Goal: Task Accomplishment & Management: Manage account settings

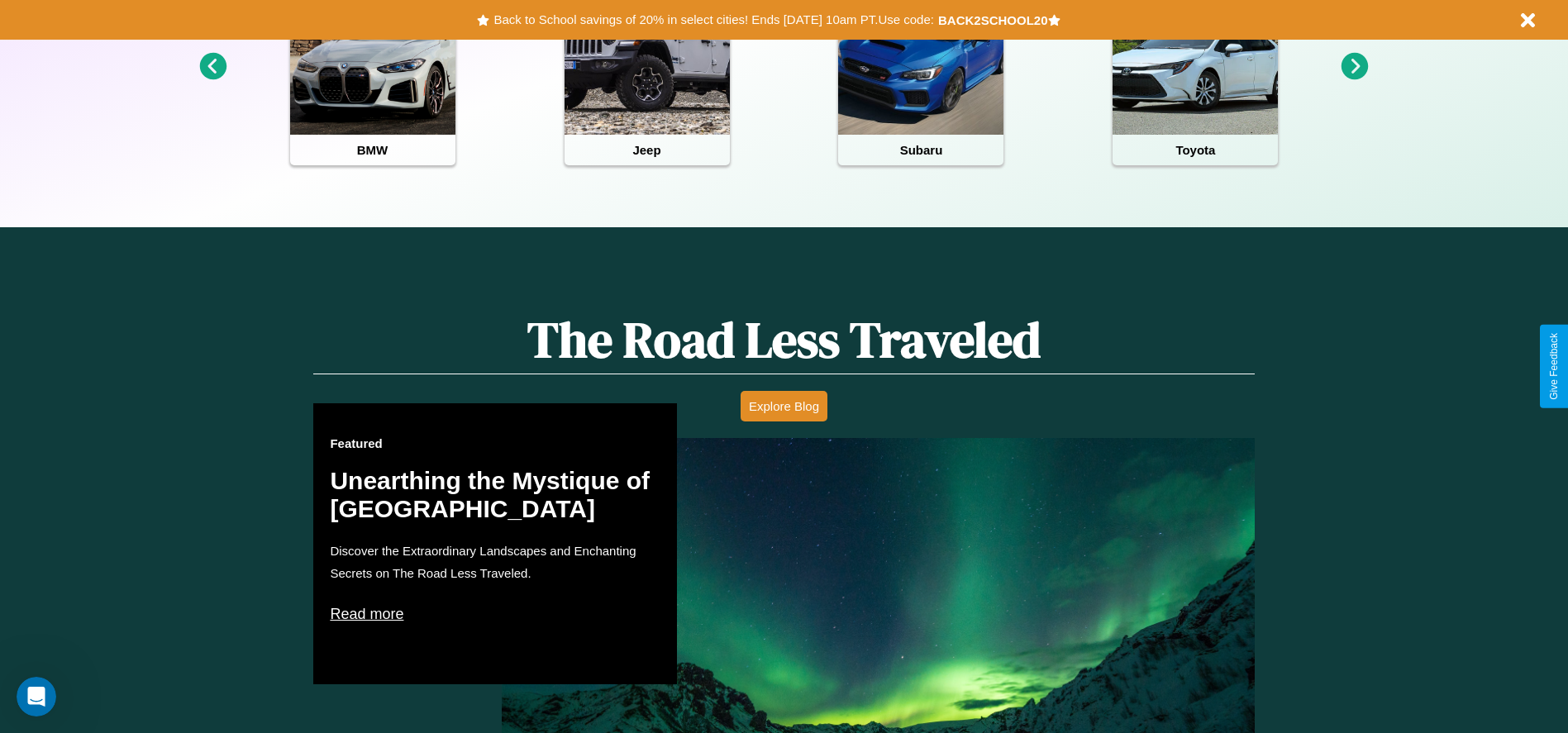
scroll to position [736, 0]
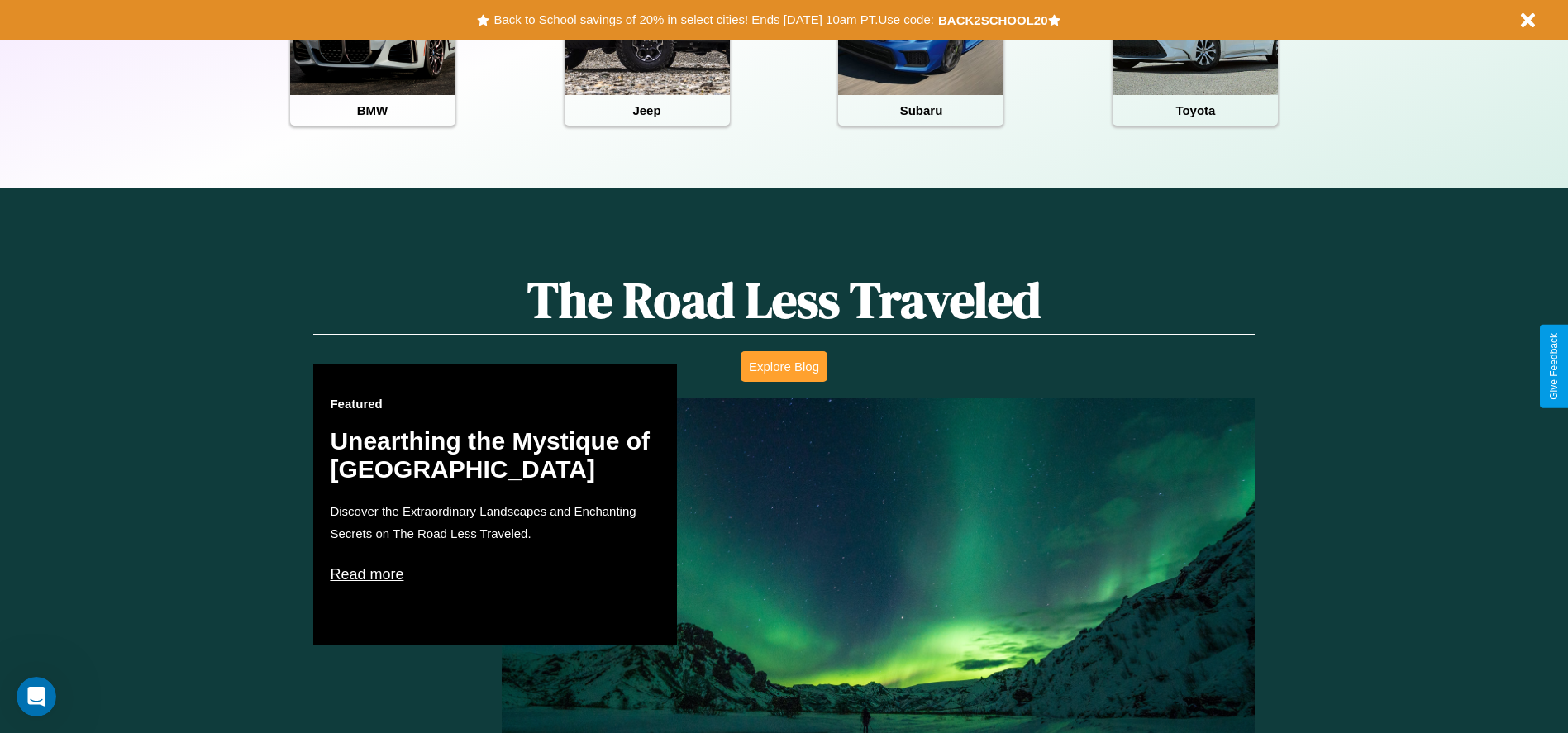
click at [784, 366] on button "Explore Blog" at bounding box center [784, 366] width 87 height 31
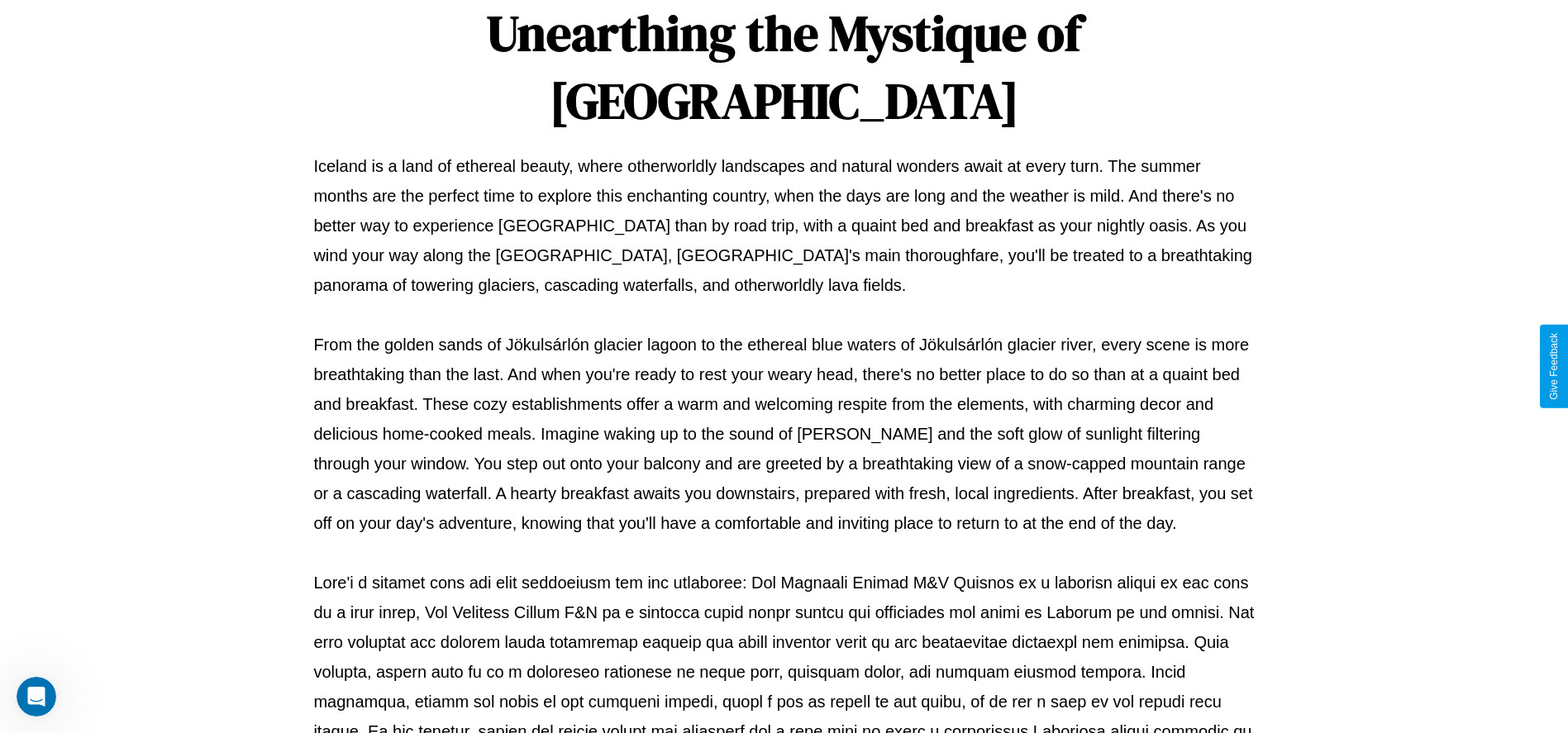
scroll to position [548, 0]
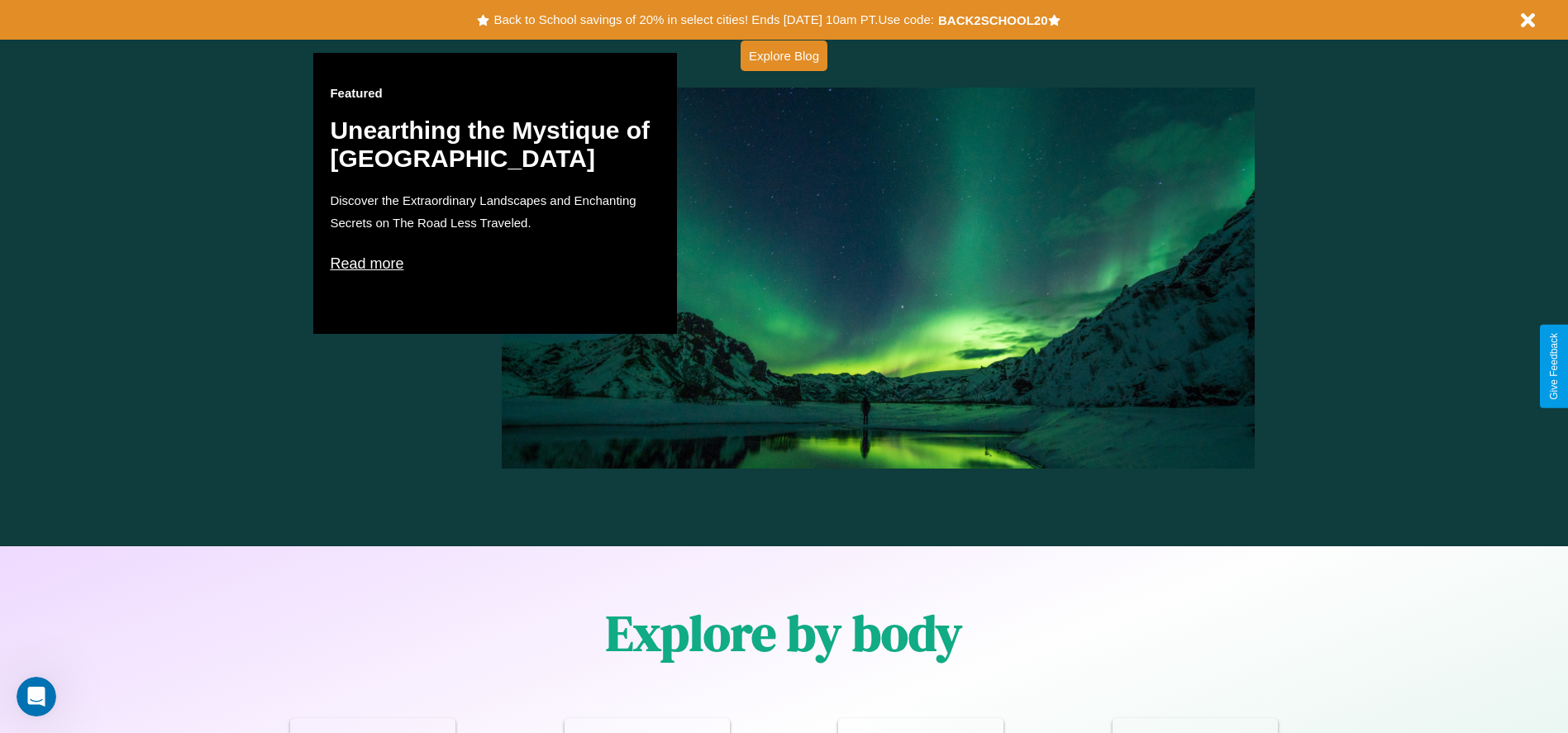
scroll to position [2370, 0]
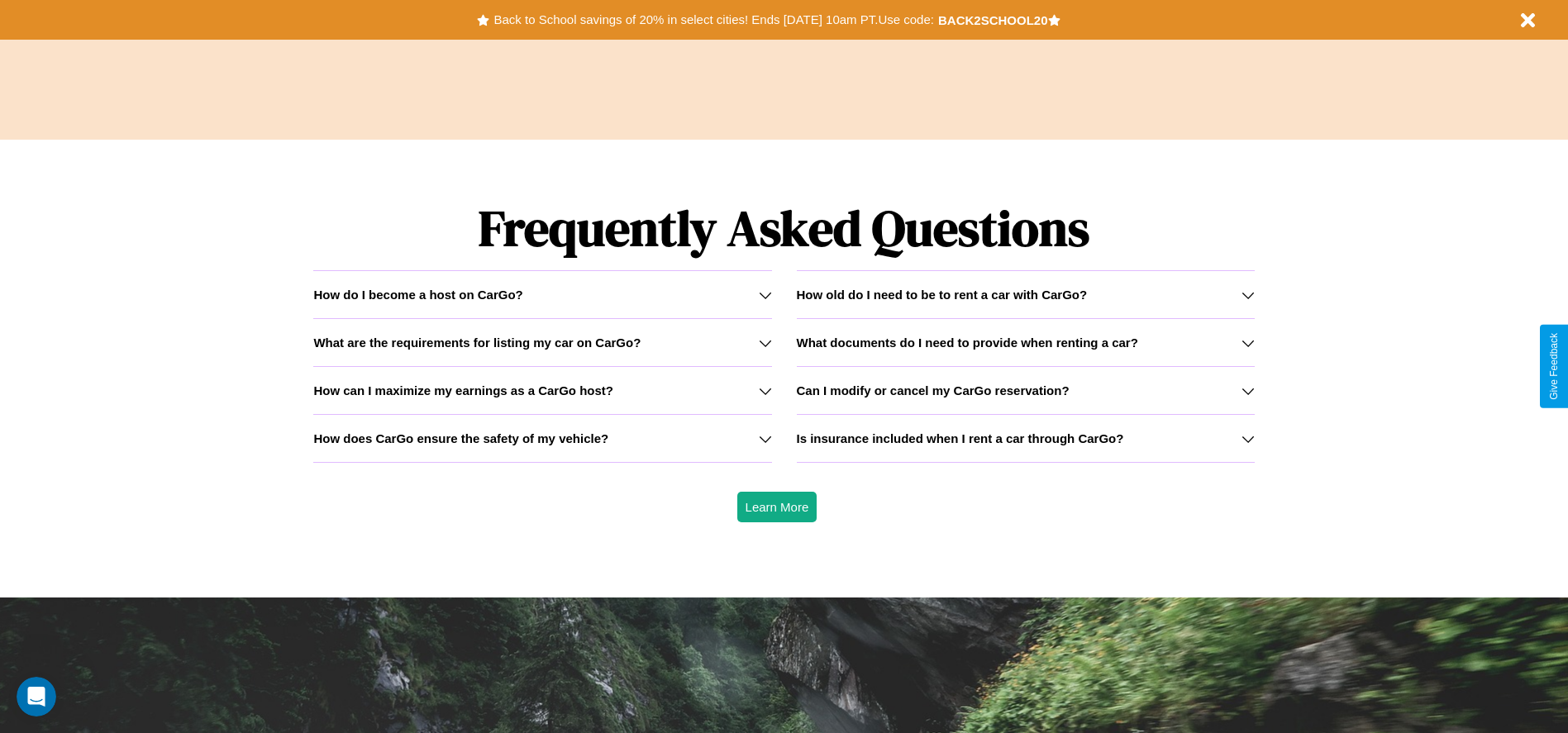
click at [542, 438] on h3 "How does CarGo ensure the safety of my vehicle?" at bounding box center [460, 438] width 295 height 14
click at [542, 342] on h3 "What are the requirements for listing my car on CarGo?" at bounding box center [477, 342] width 327 height 14
click at [1025, 390] on h3 "Can I modify or cancel my CarGo reservation?" at bounding box center [933, 390] width 273 height 14
click at [542, 342] on h3 "What are the requirements for listing my car on CarGo?" at bounding box center [477, 342] width 327 height 14
click at [1025, 390] on h3 "Can I modify or cancel my CarGo reservation?" at bounding box center [933, 390] width 273 height 14
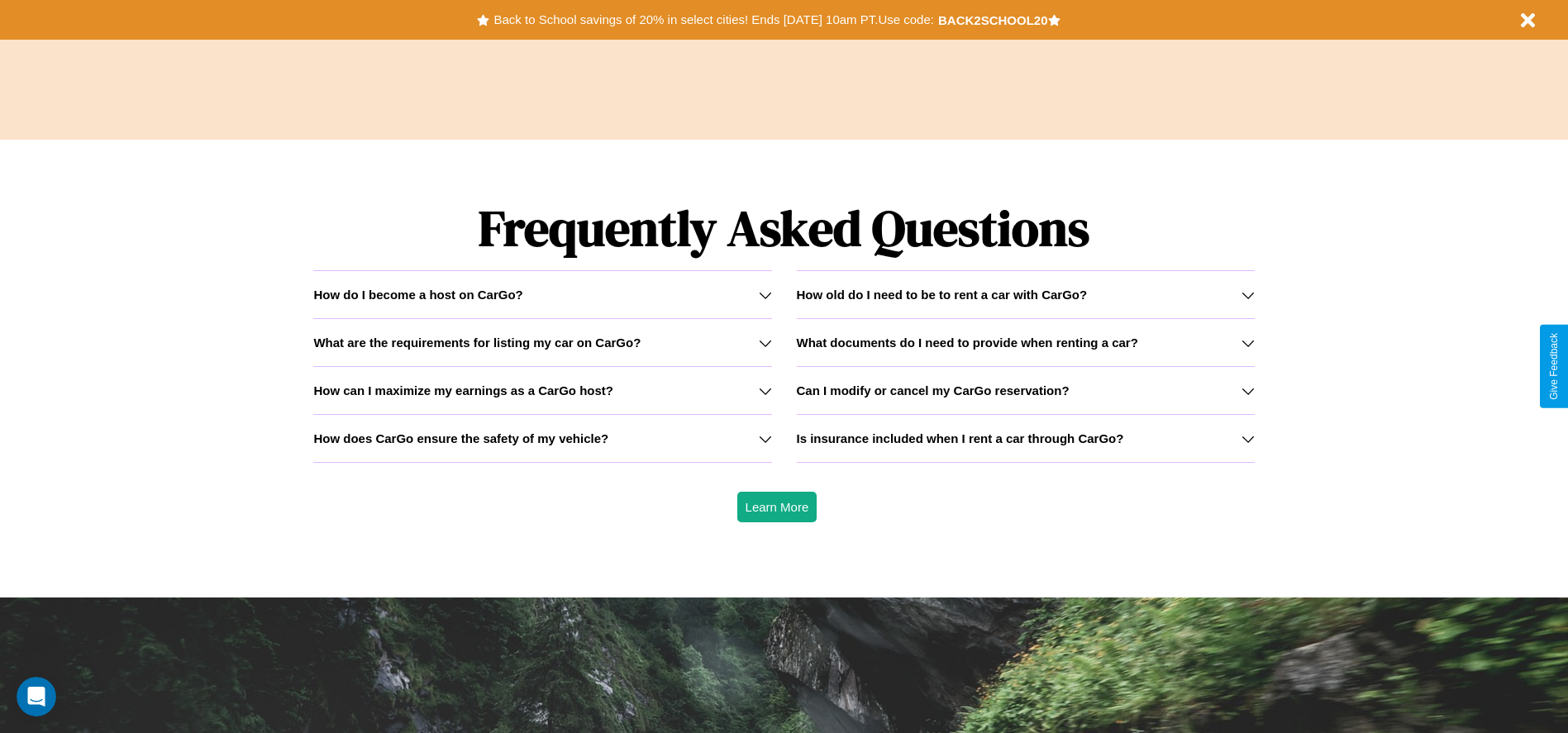
click at [764, 390] on icon at bounding box center [766, 391] width 13 height 13
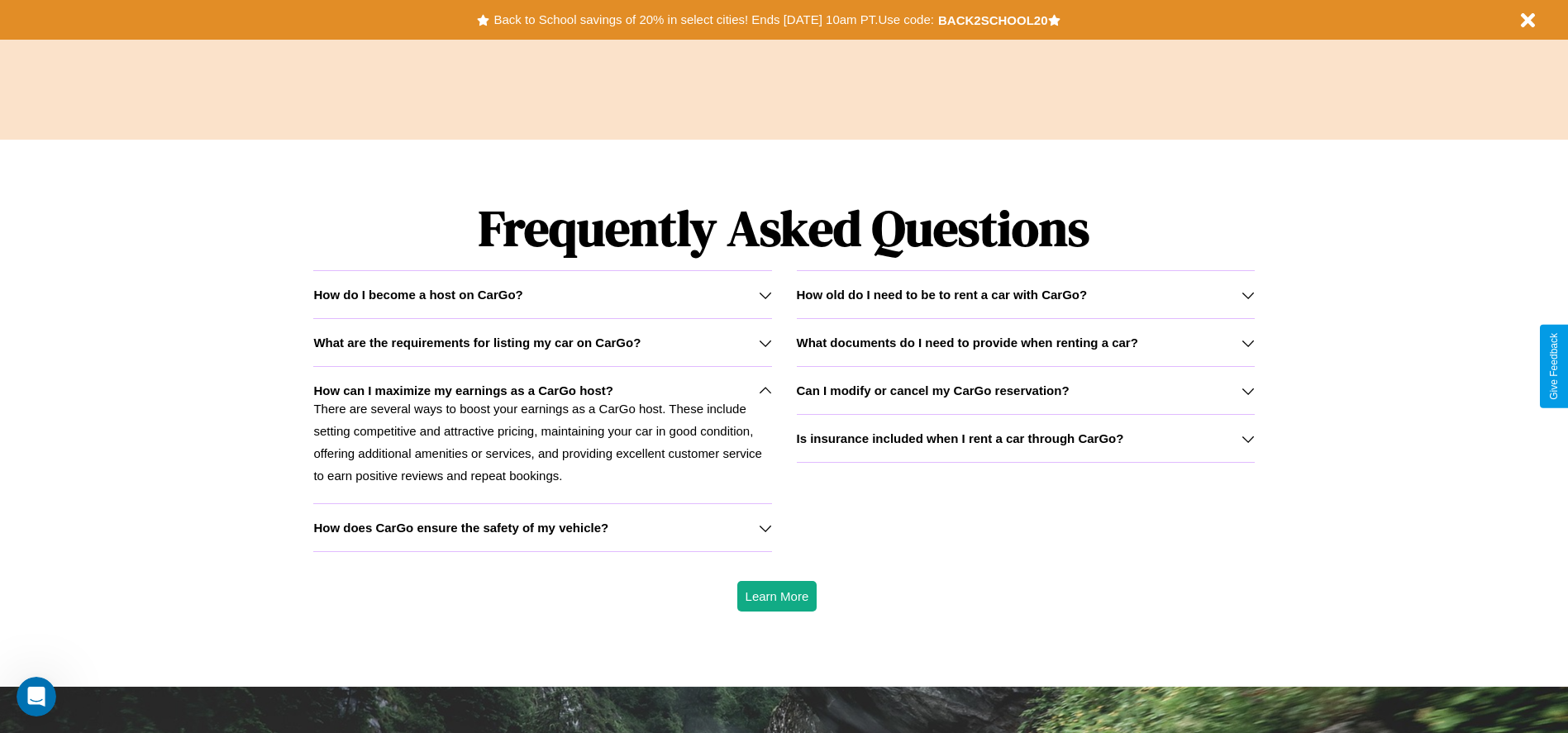
click at [1247, 390] on icon at bounding box center [1249, 391] width 13 height 13
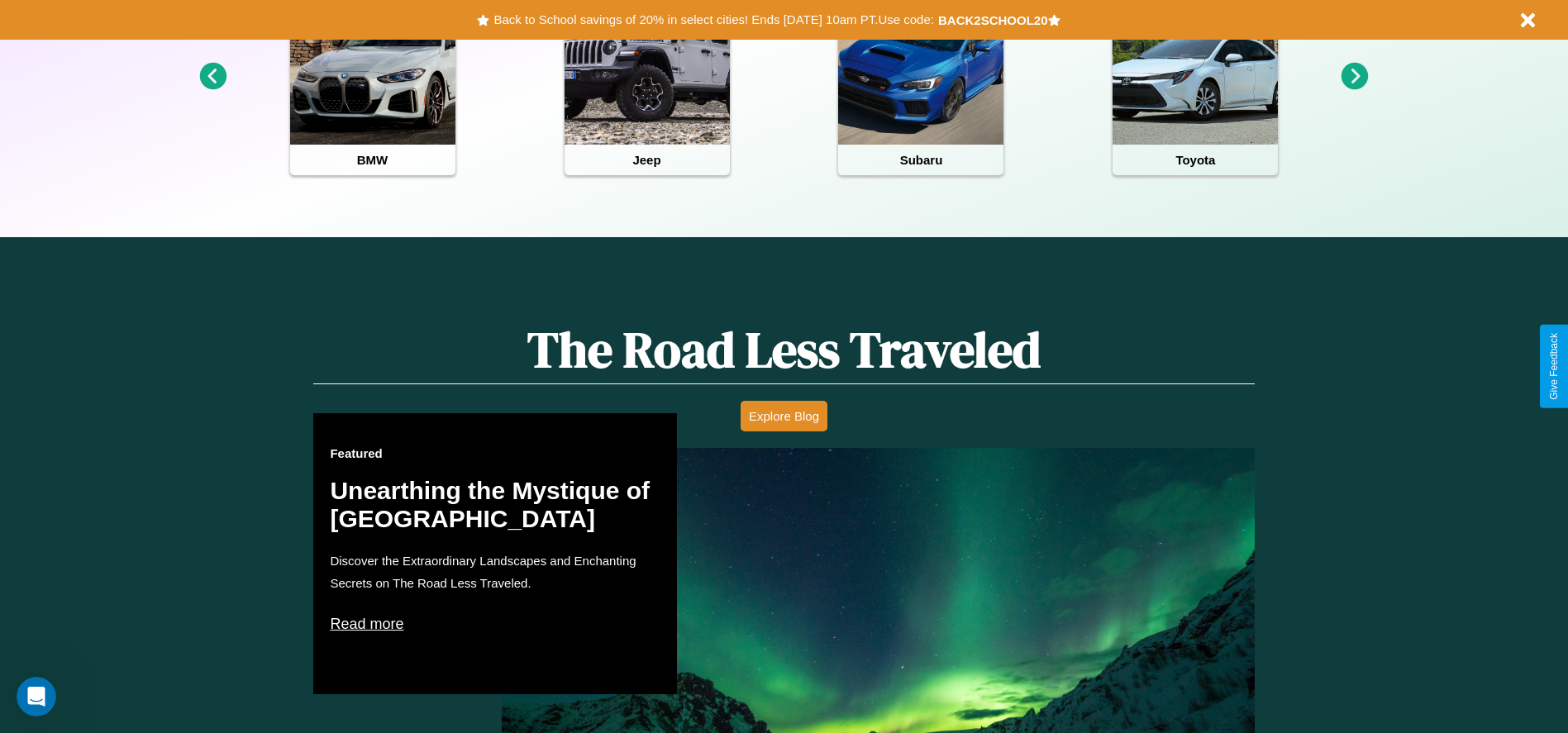
scroll to position [343, 0]
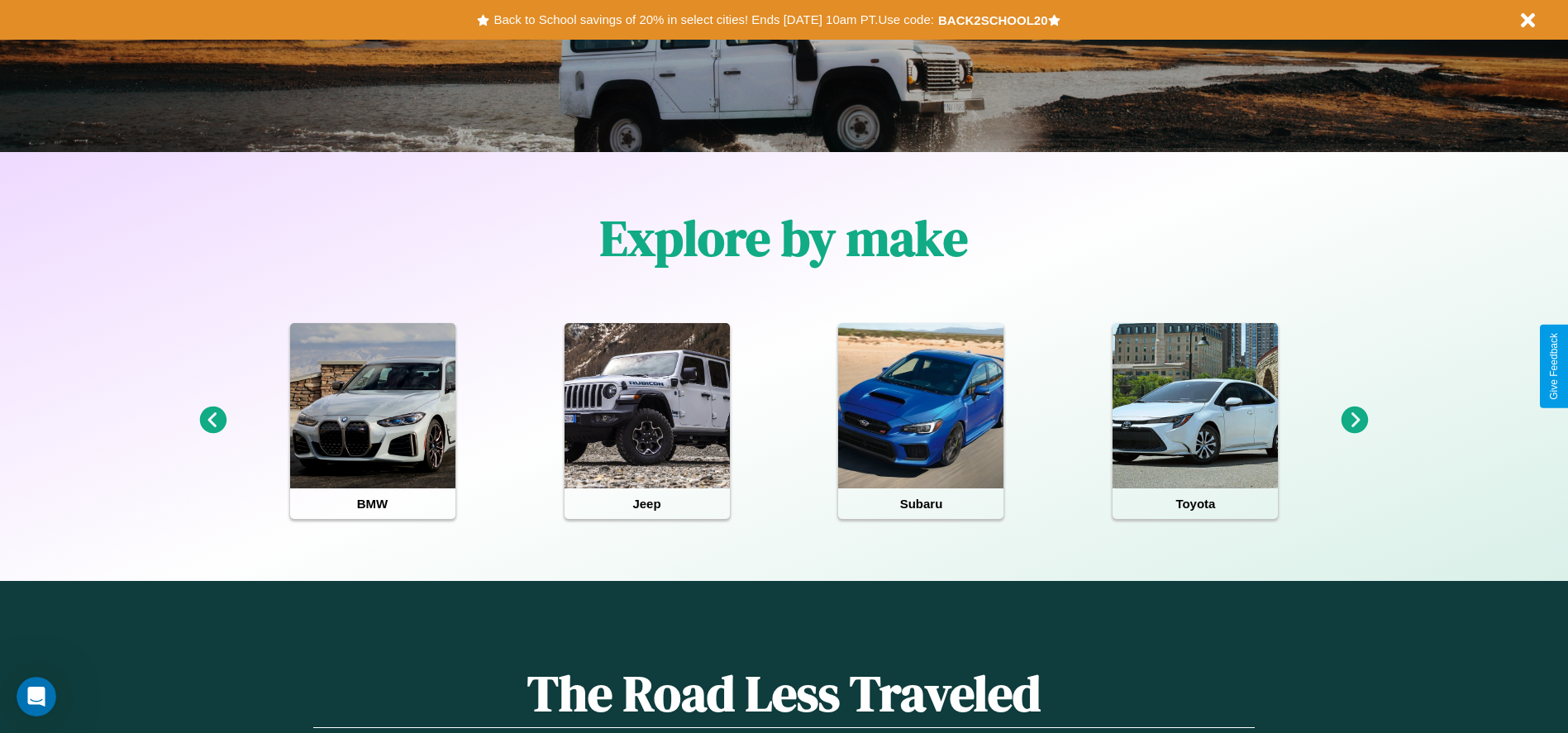
click at [212, 421] on icon at bounding box center [213, 420] width 28 height 28
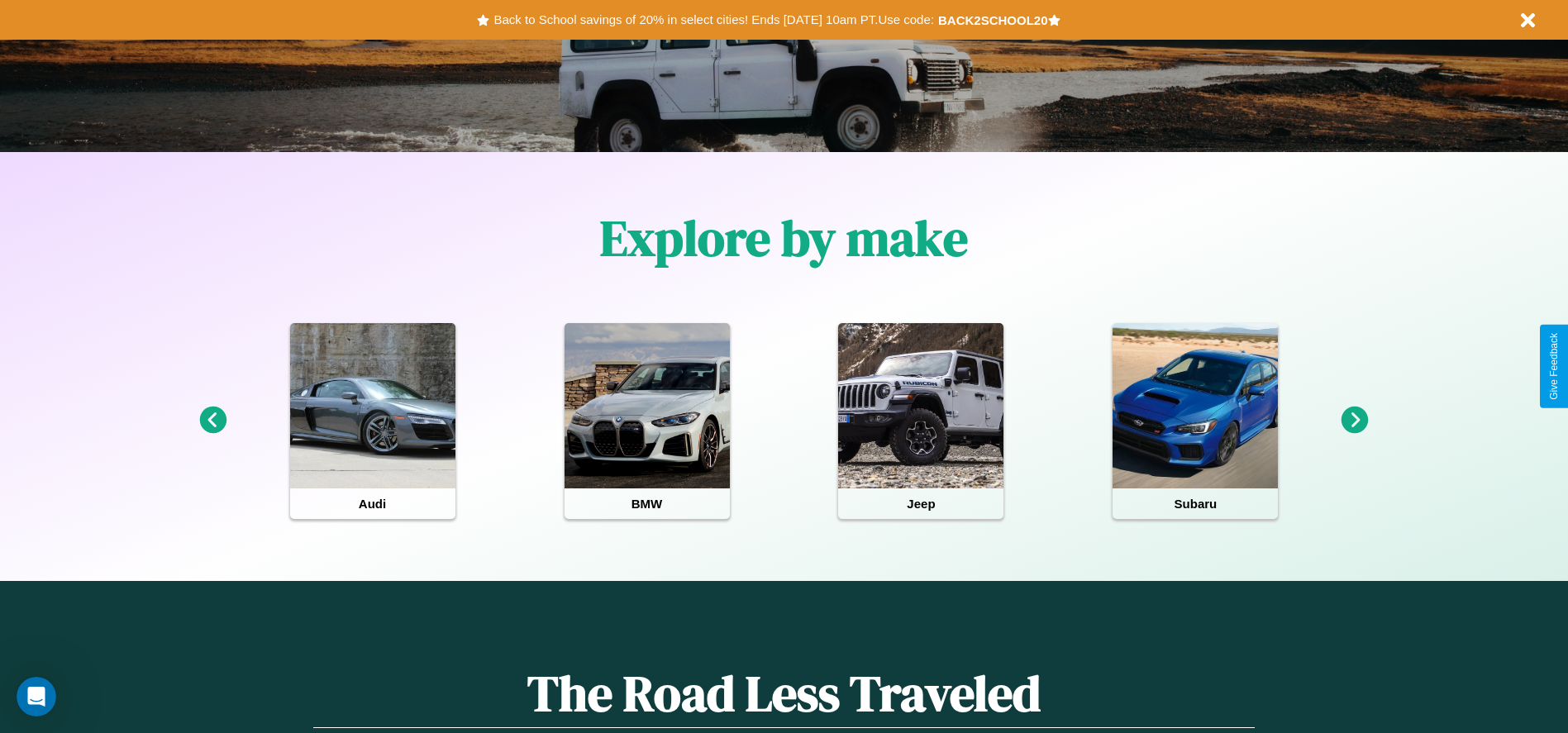
click at [212, 421] on icon at bounding box center [213, 420] width 28 height 28
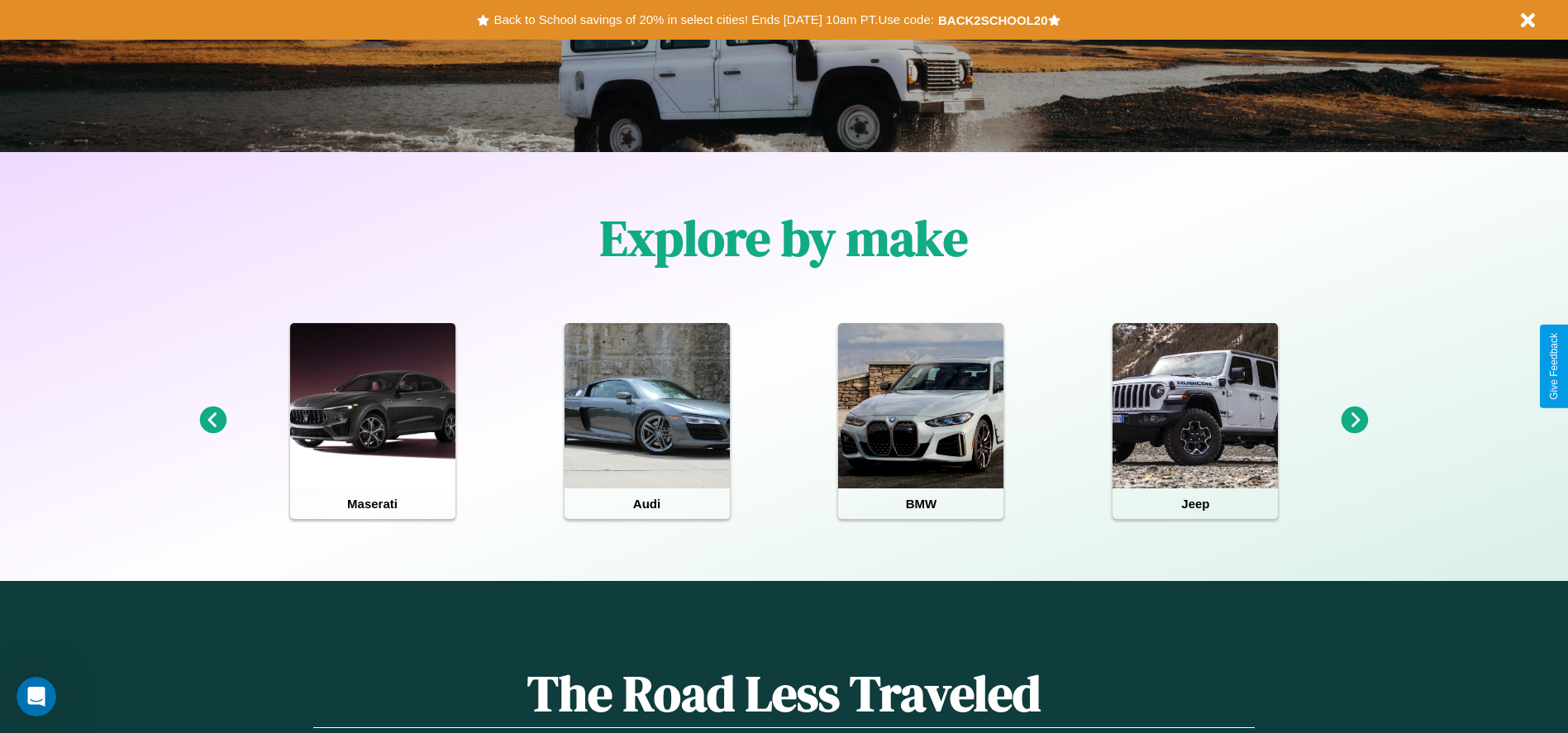
click at [1355, 421] on icon at bounding box center [1355, 420] width 28 height 28
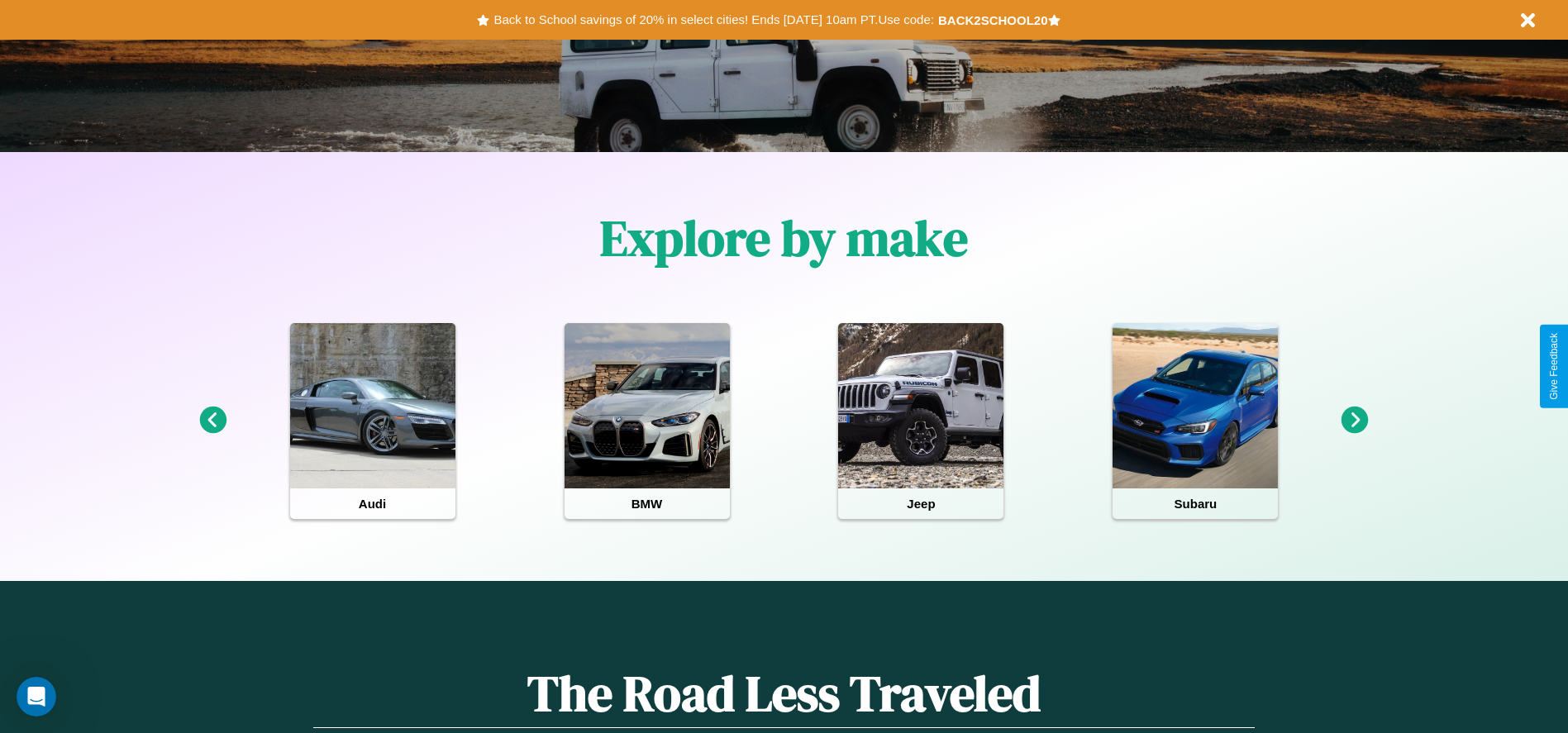
click at [212, 421] on icon at bounding box center [213, 420] width 28 height 28
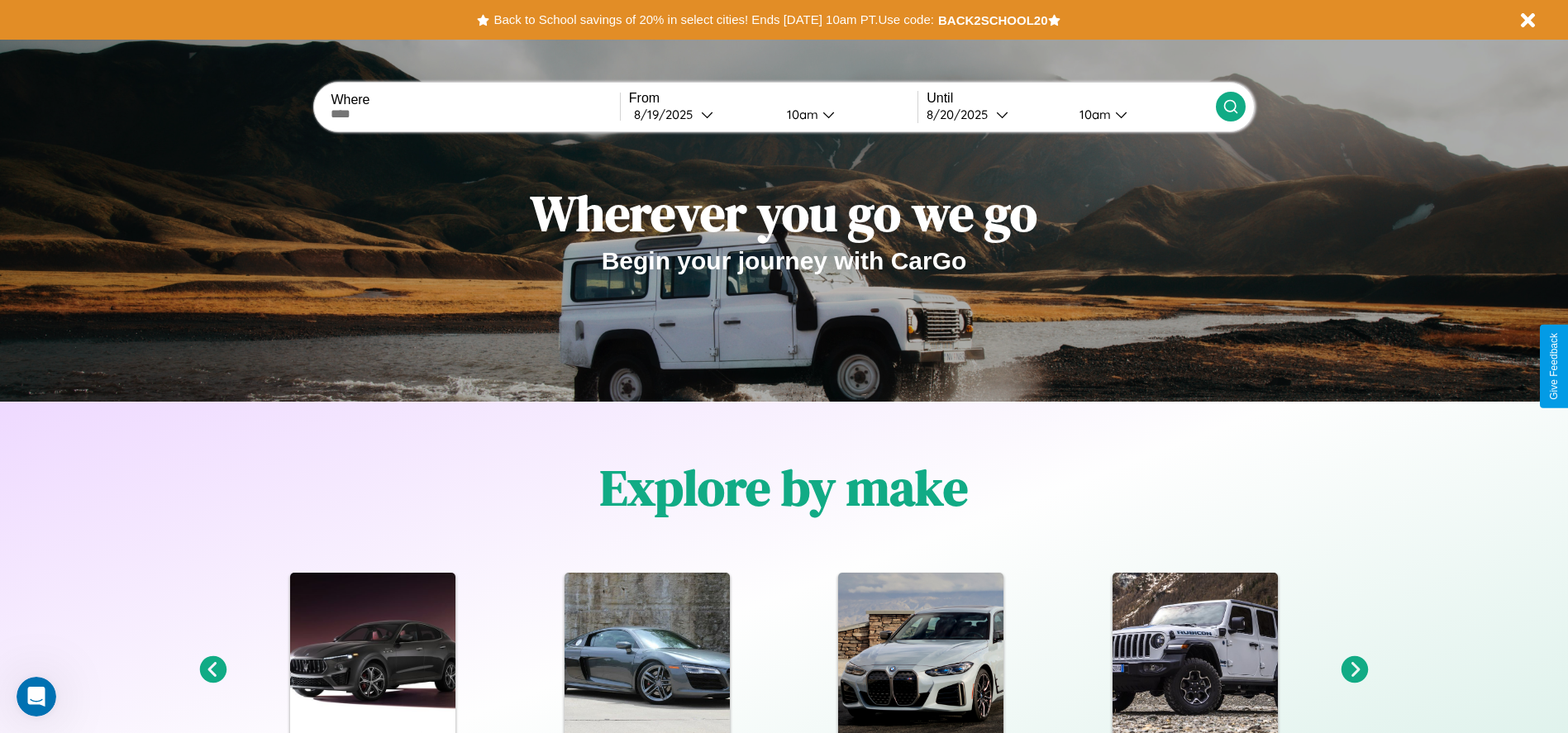
scroll to position [0, 0]
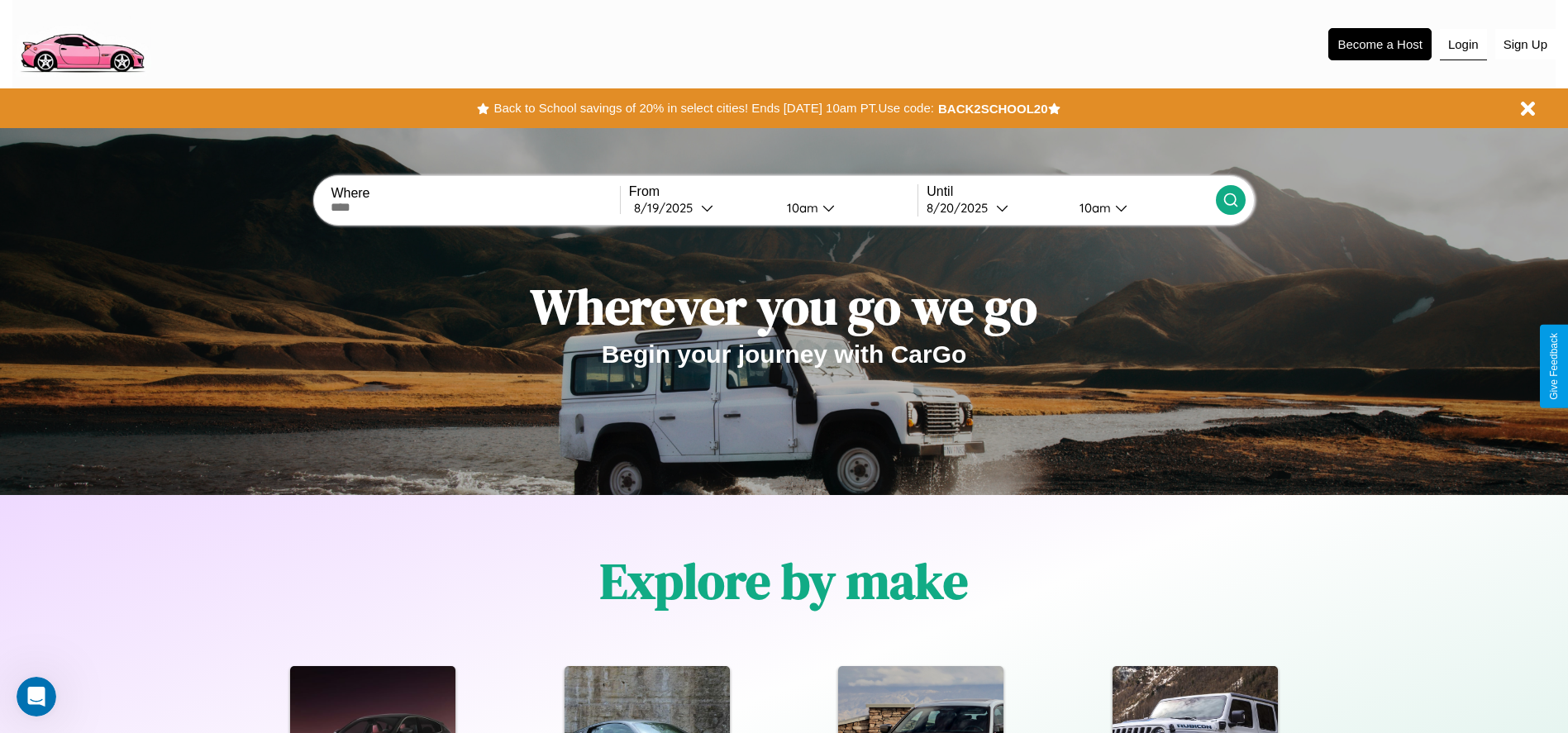
click at [1464, 43] on button "Login" at bounding box center [1464, 45] width 47 height 32
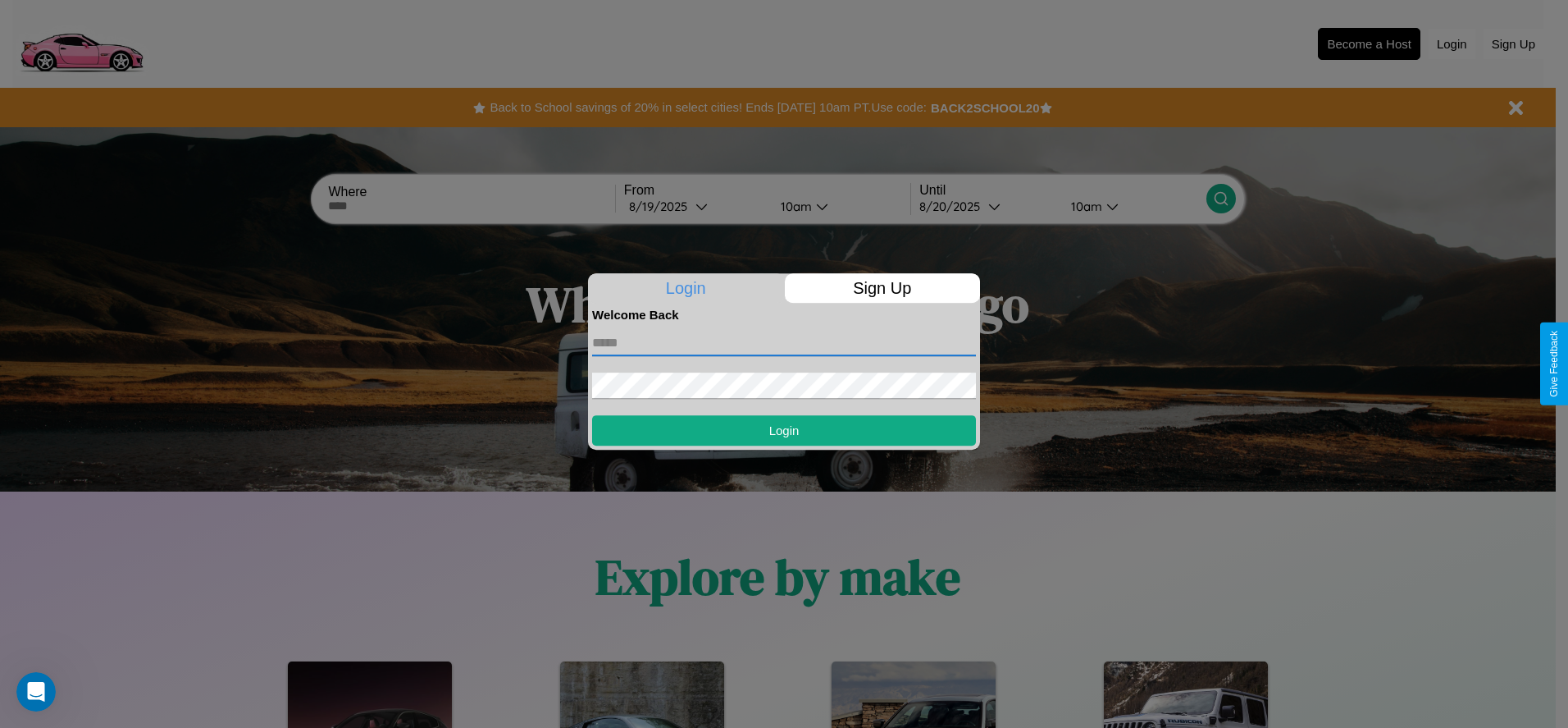
click at [784, 342] on input "text" at bounding box center [784, 343] width 384 height 27
type input "**********"
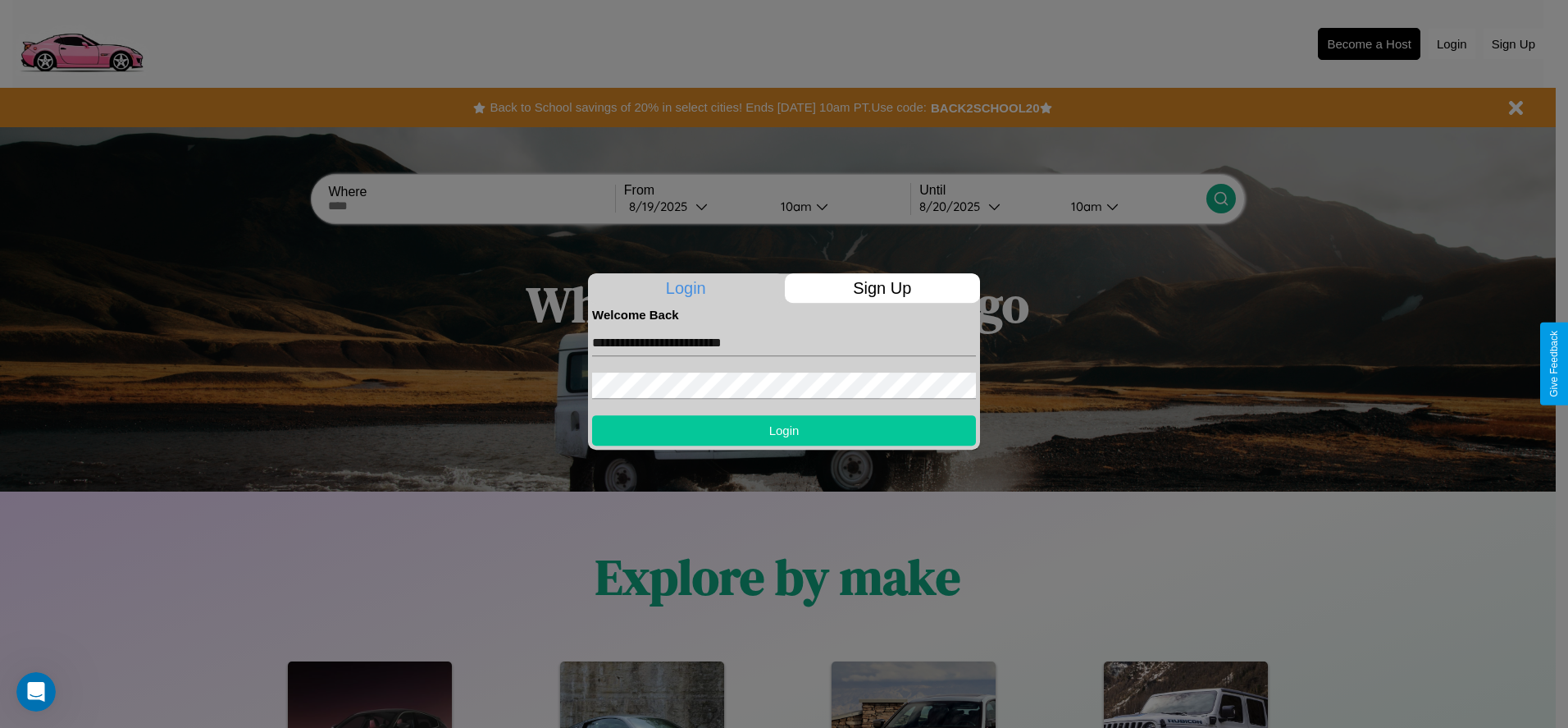
click at [784, 430] on button "Login" at bounding box center [784, 430] width 384 height 31
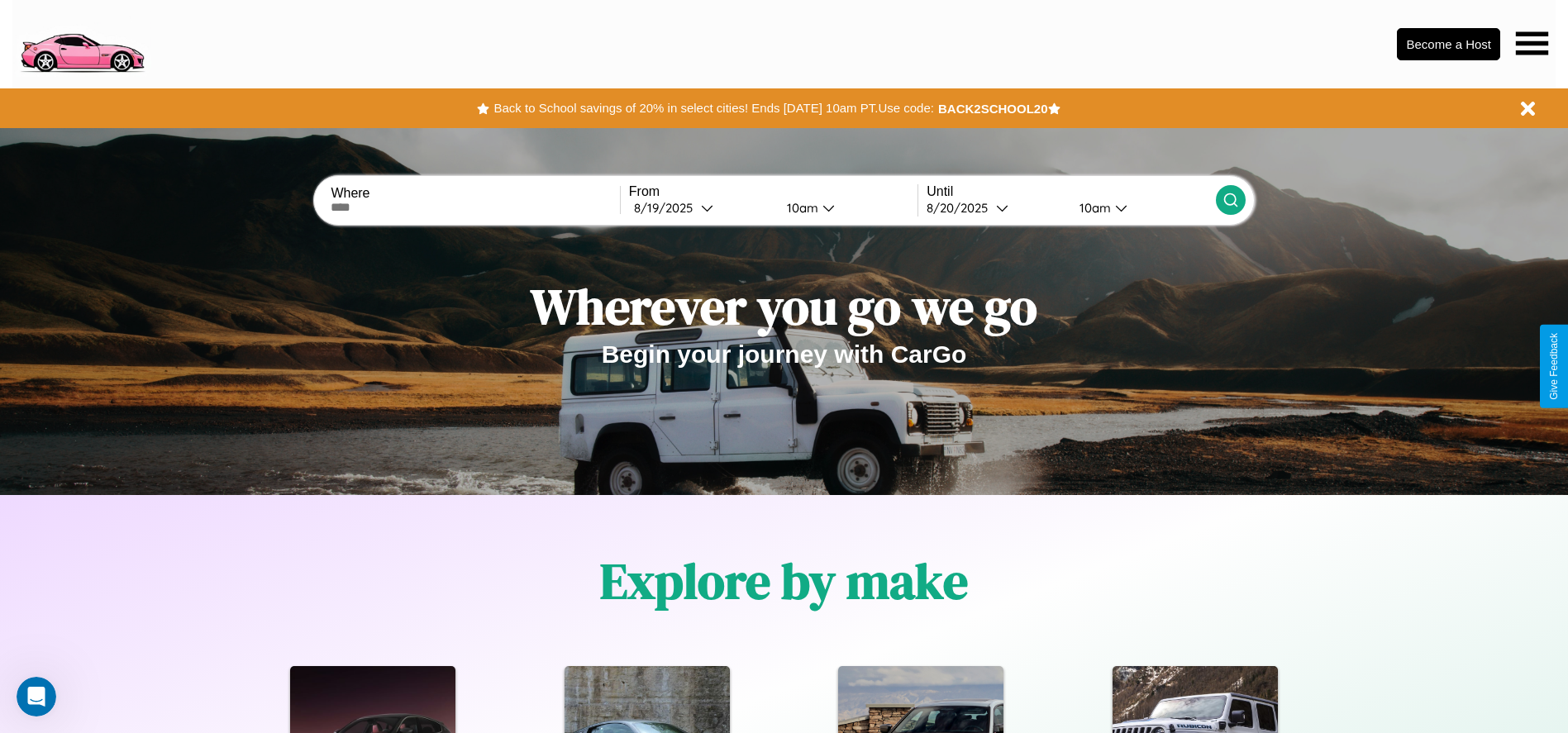
click at [1532, 43] on icon at bounding box center [1532, 43] width 33 height 23
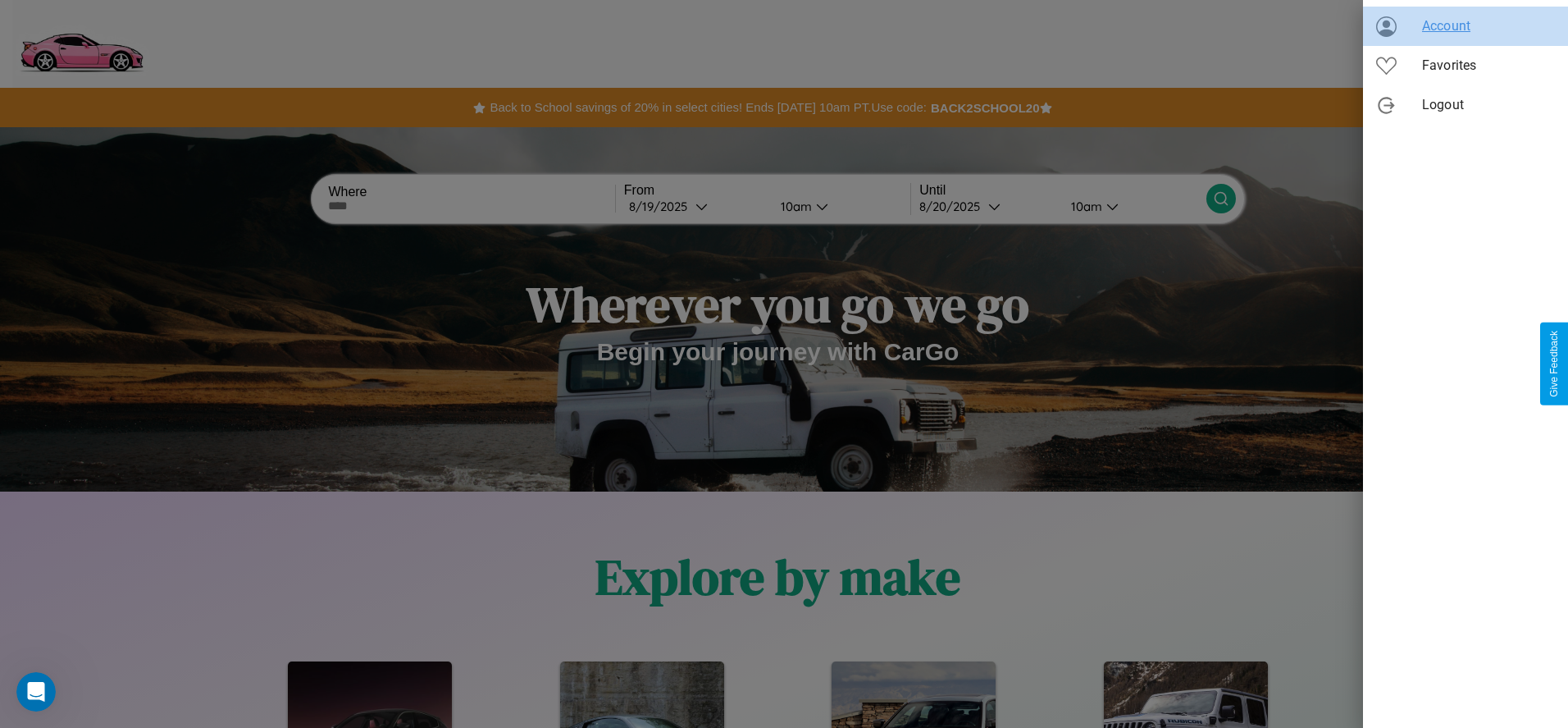
click at [1466, 27] on span "Account" at bounding box center [1488, 27] width 133 height 20
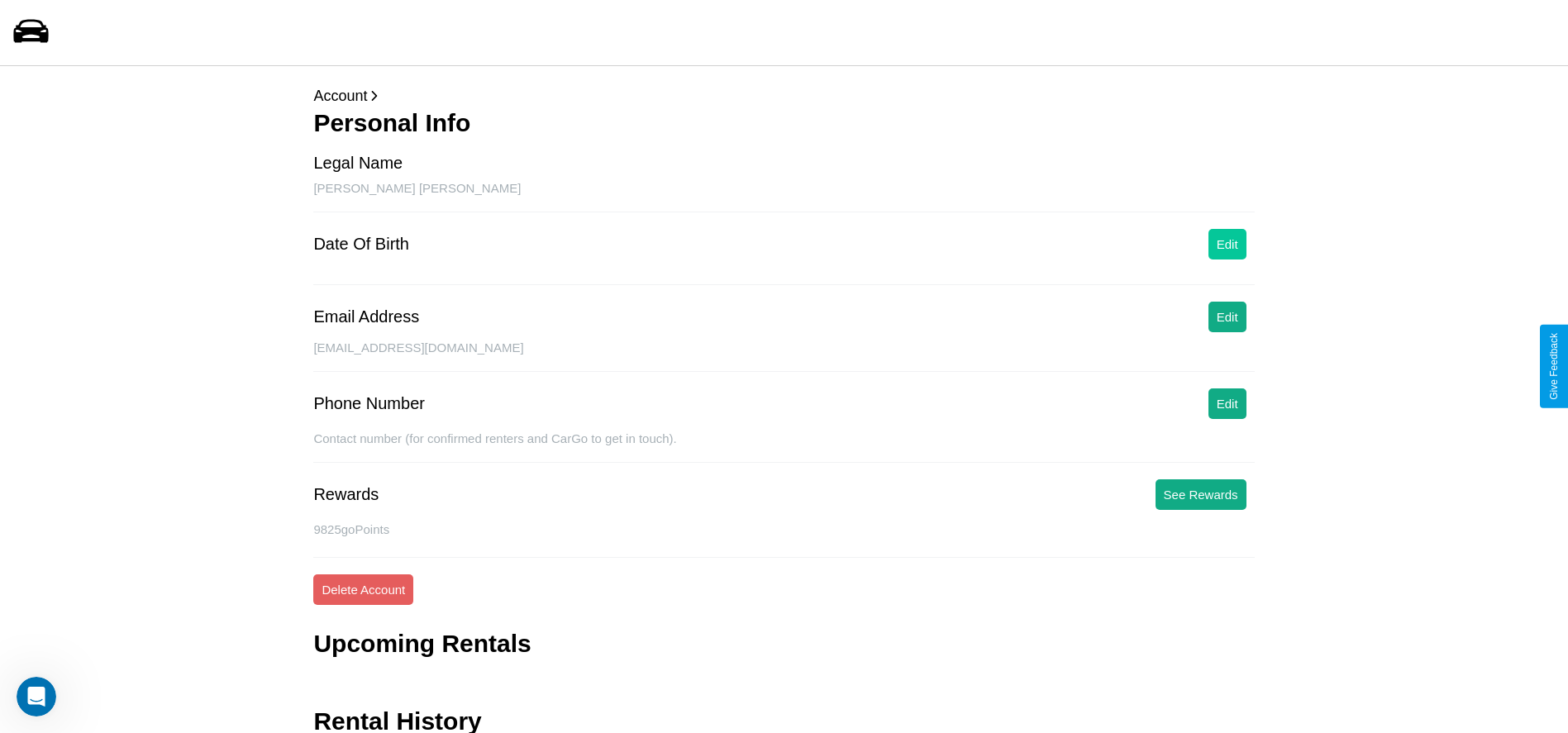
click at [1227, 244] on button "Edit" at bounding box center [1228, 244] width 38 height 31
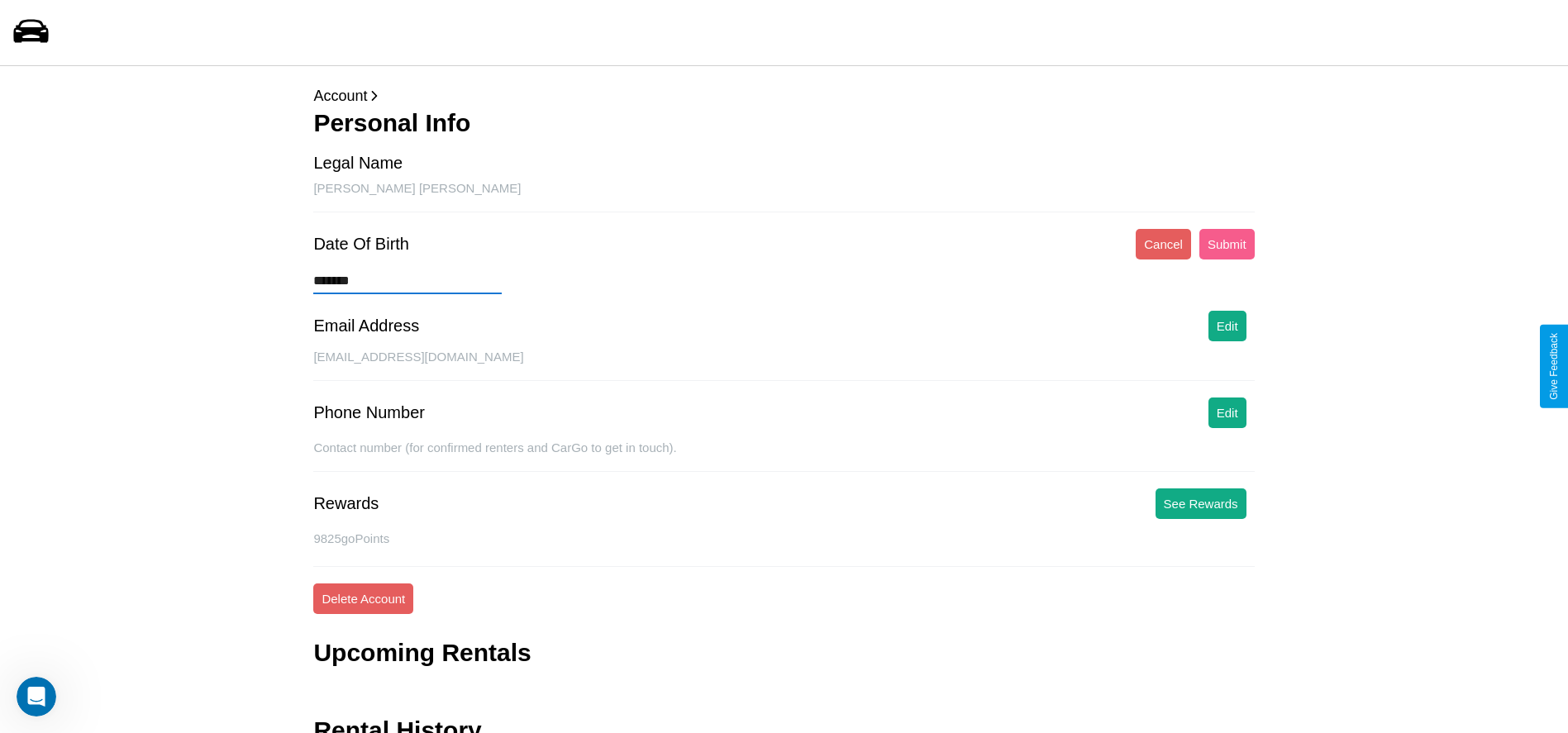
type input "********"
